Goal: Use online tool/utility

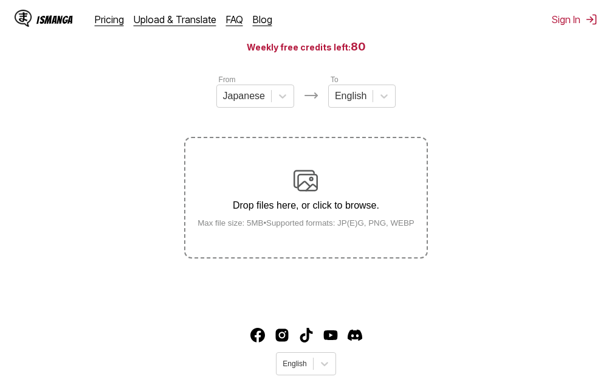
scroll to position [122, 0]
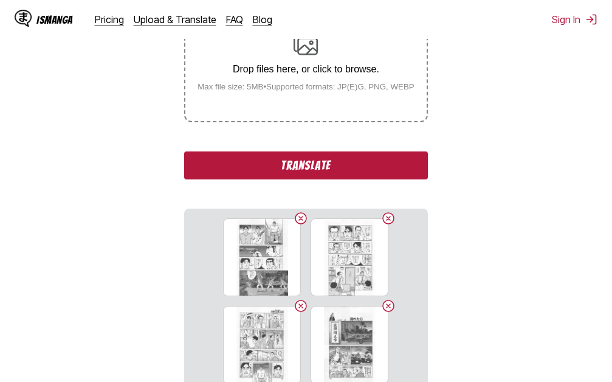
scroll to position [277, 0]
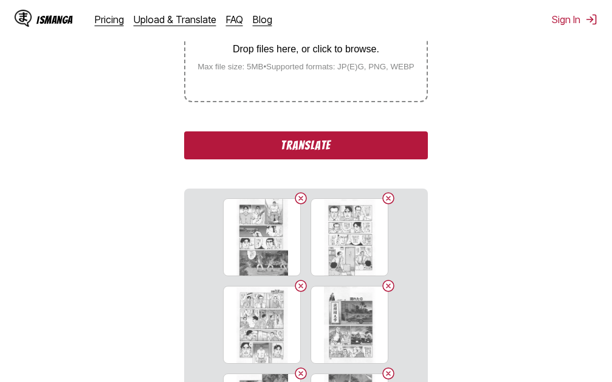
click at [344, 152] on button "Translate" at bounding box center [305, 145] width 243 height 28
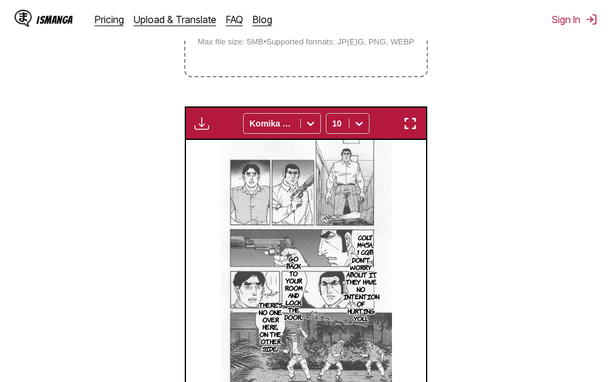
scroll to position [273, 0]
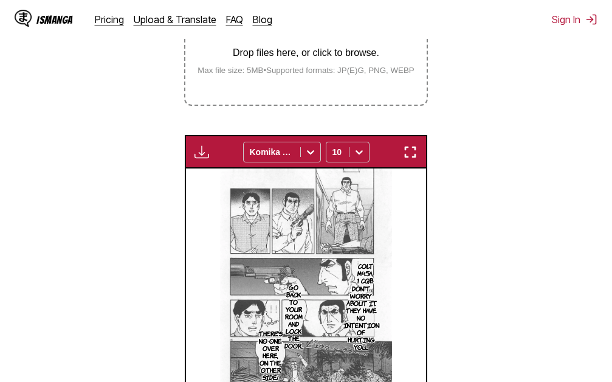
click at [406, 155] on img "button" at bounding box center [410, 152] width 15 height 15
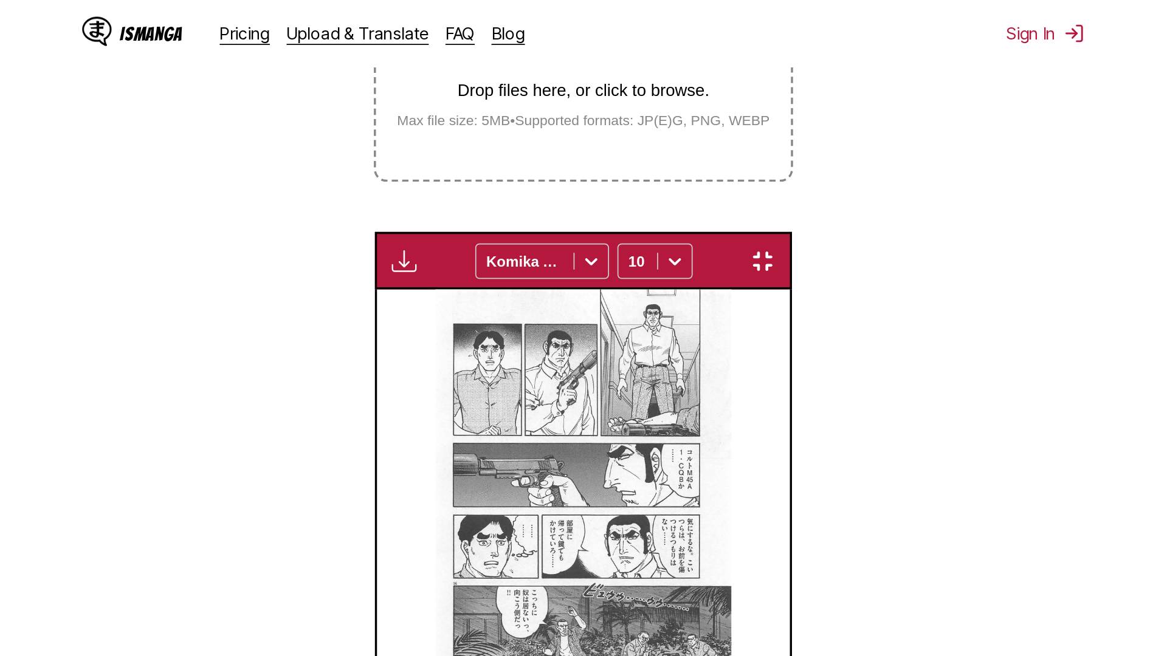
scroll to position [128, 0]
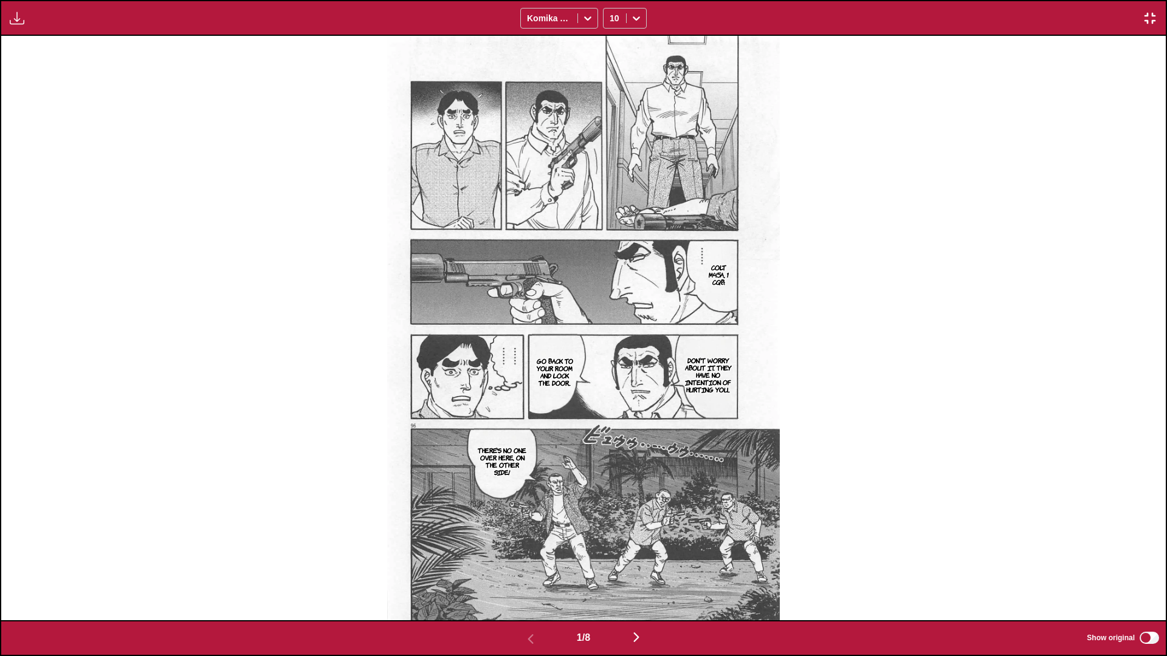
click at [611, 381] on img "button" at bounding box center [636, 637] width 15 height 15
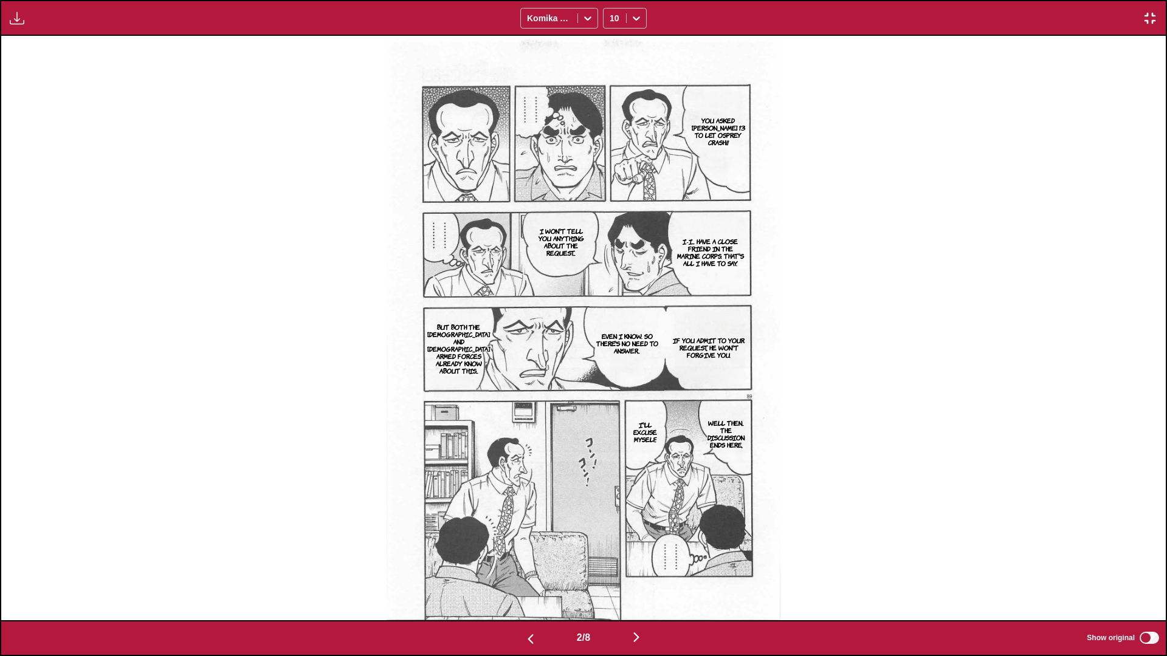
click at [611, 381] on img "button" at bounding box center [636, 637] width 15 height 15
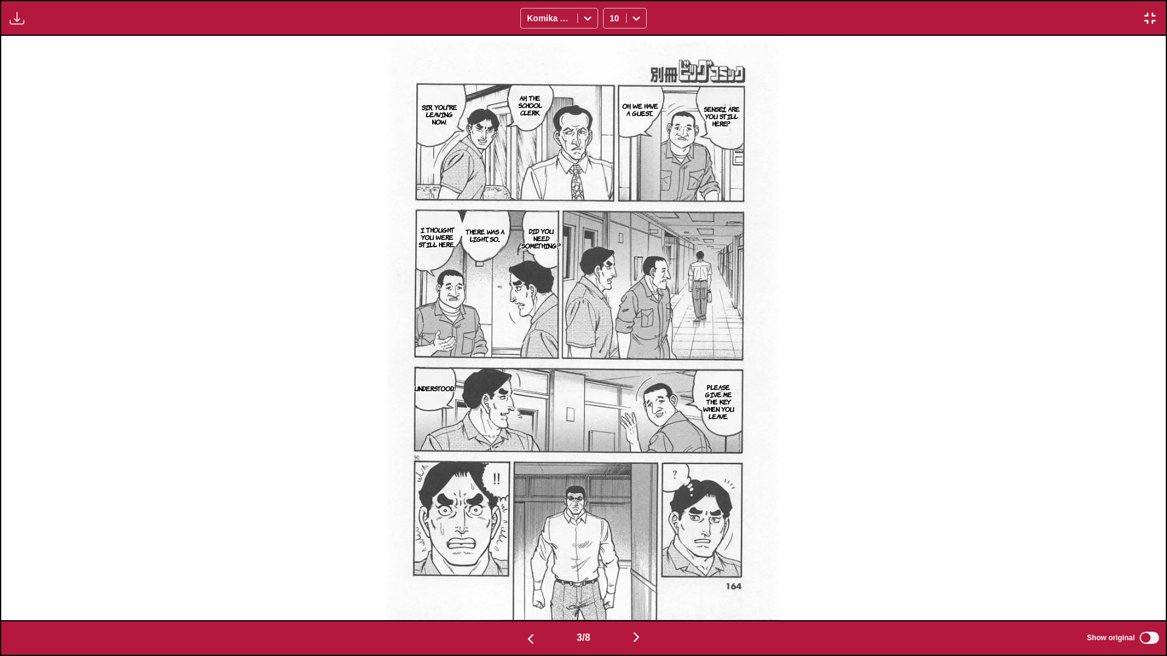
click at [611, 381] on img "button" at bounding box center [636, 637] width 15 height 15
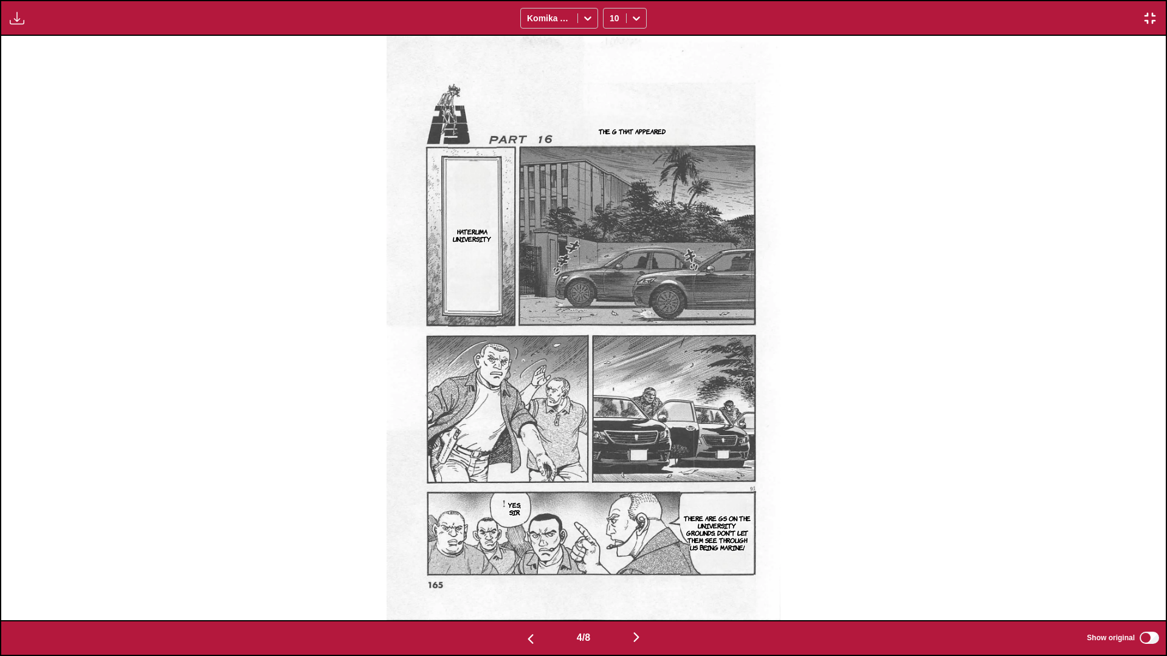
click at [611, 381] on img "button" at bounding box center [636, 637] width 15 height 15
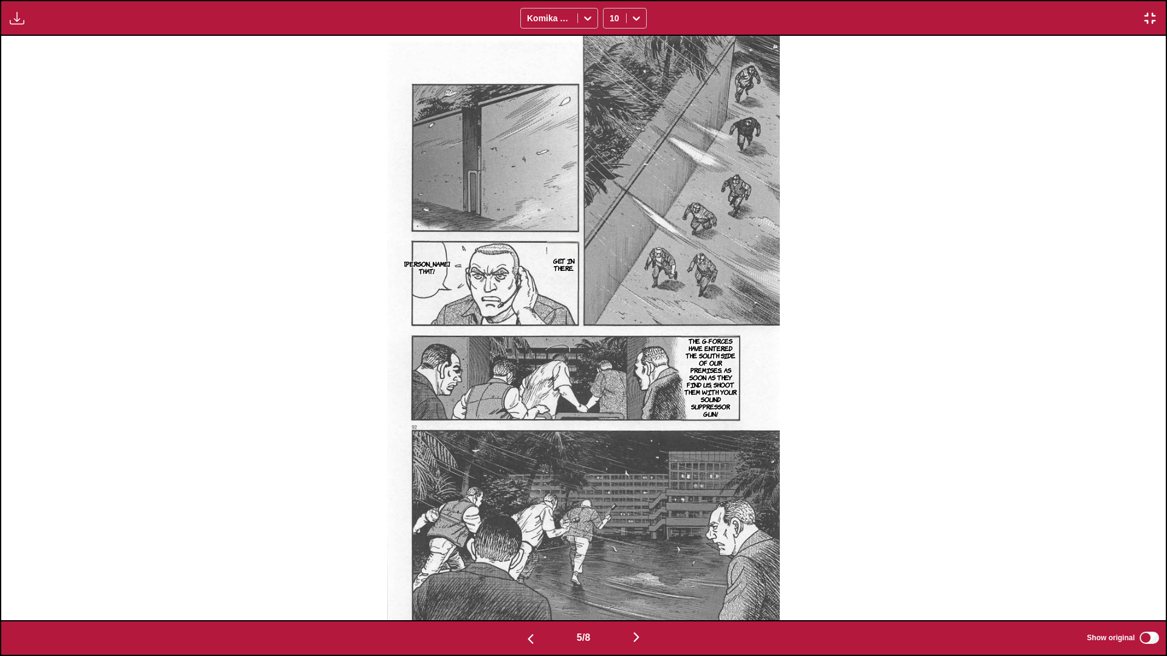
click at [611, 381] on img "button" at bounding box center [636, 637] width 15 height 15
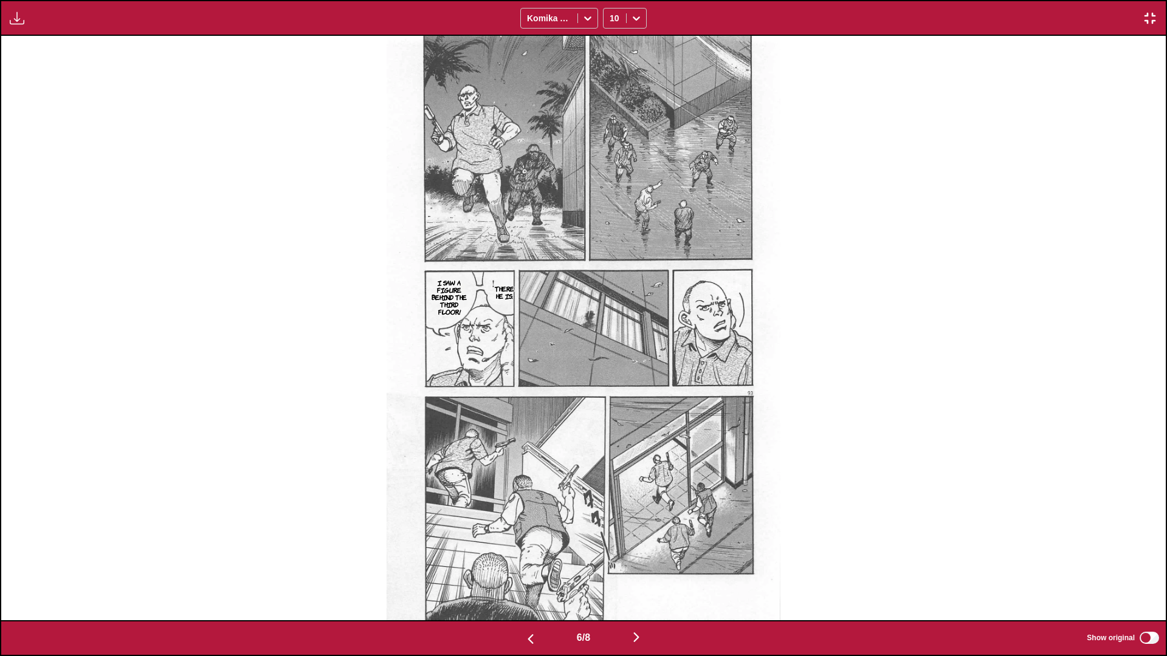
click at [611, 381] on img "button" at bounding box center [636, 637] width 15 height 15
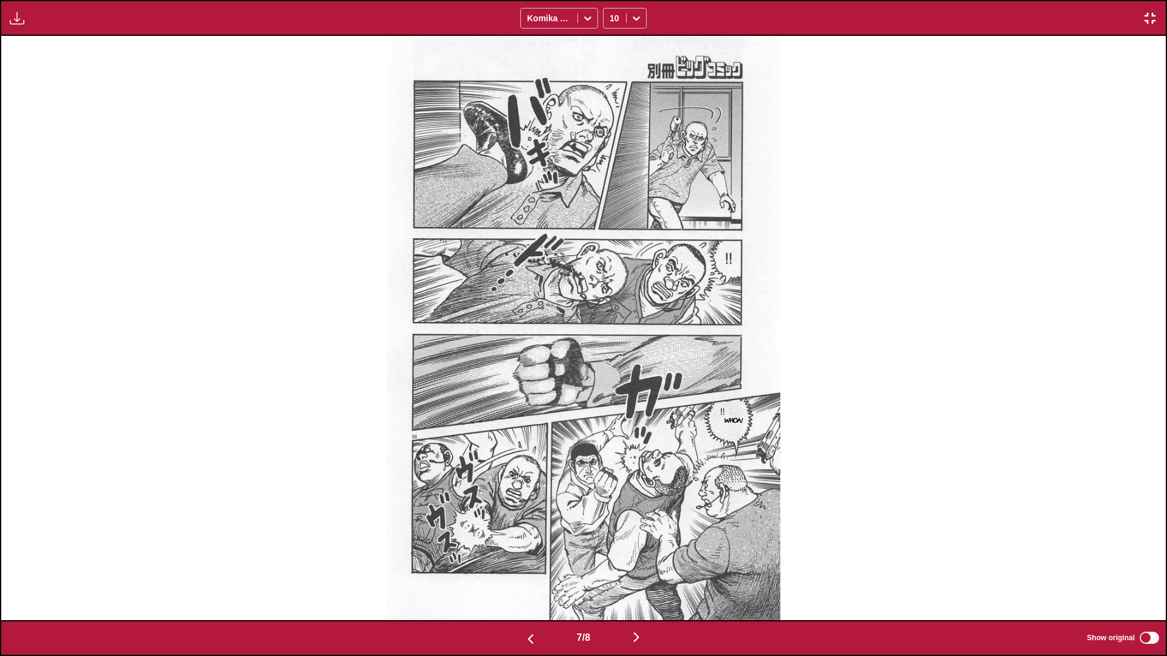
click at [611, 381] on img "button" at bounding box center [636, 637] width 15 height 15
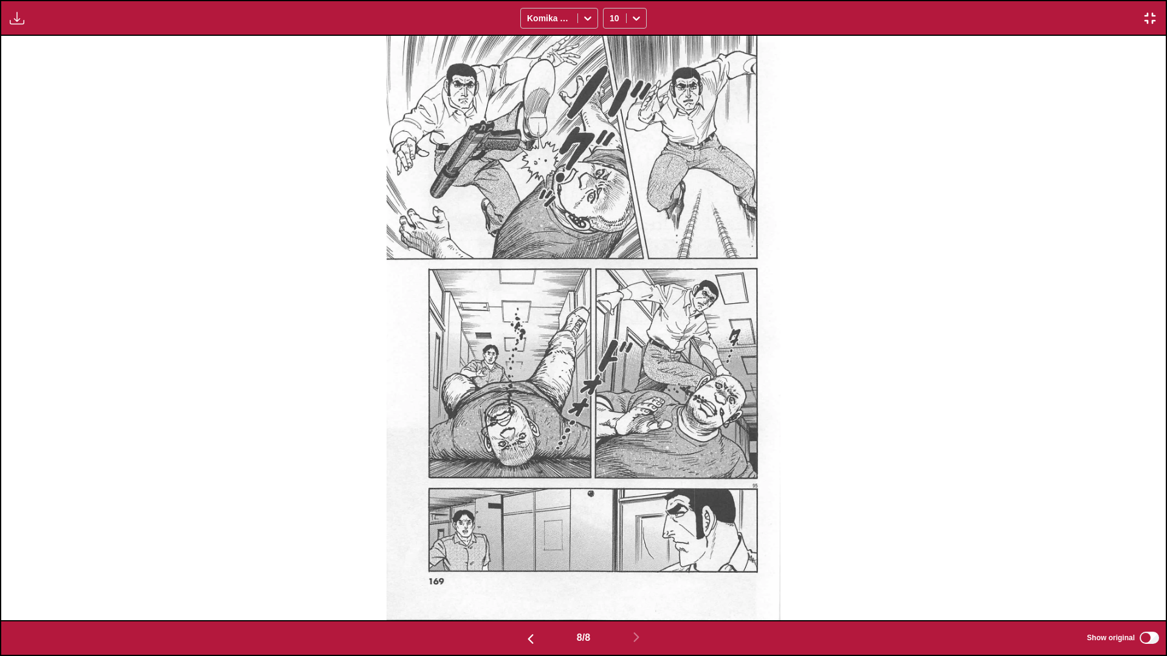
click at [611, 12] on img "button" at bounding box center [1150, 18] width 15 height 15
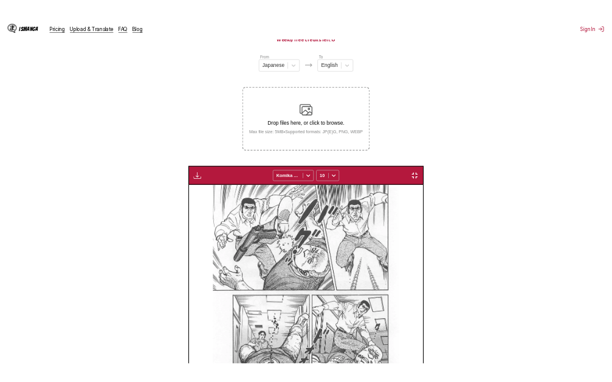
scroll to position [0, 1681]
